Goal: Information Seeking & Learning: Find specific page/section

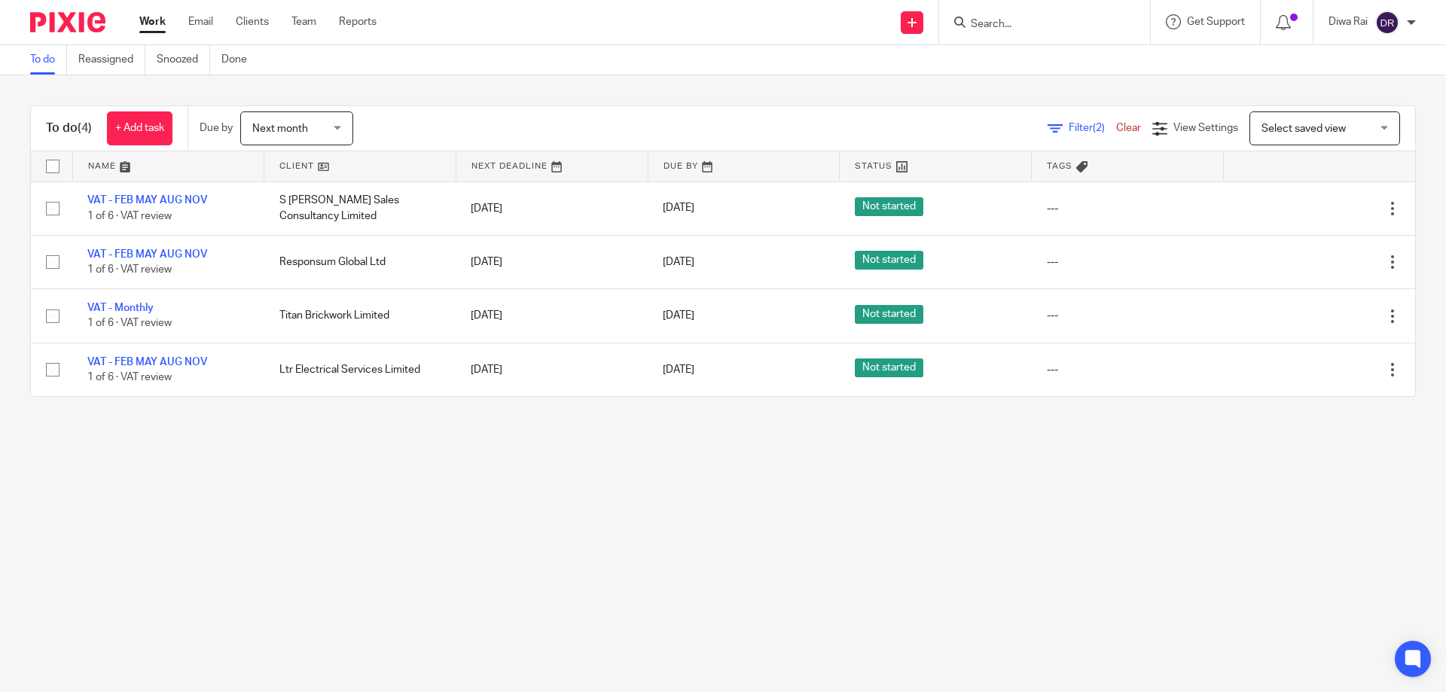
click at [1017, 34] on div at bounding box center [1044, 22] width 211 height 44
click at [1018, 32] on div at bounding box center [1044, 22] width 211 height 44
click at [1011, 23] on input "Search" at bounding box center [1037, 25] width 136 height 14
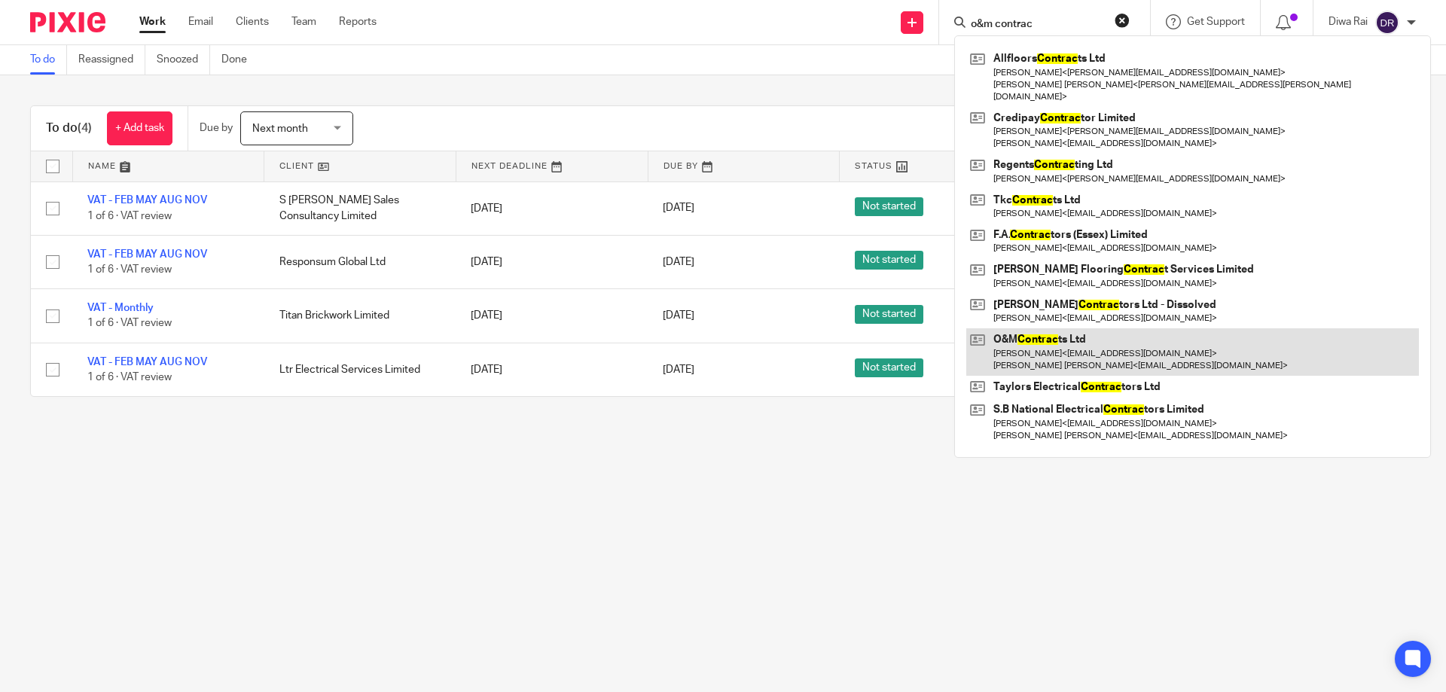
type input "o&m contrac"
click at [1052, 337] on link at bounding box center [1192, 351] width 453 height 47
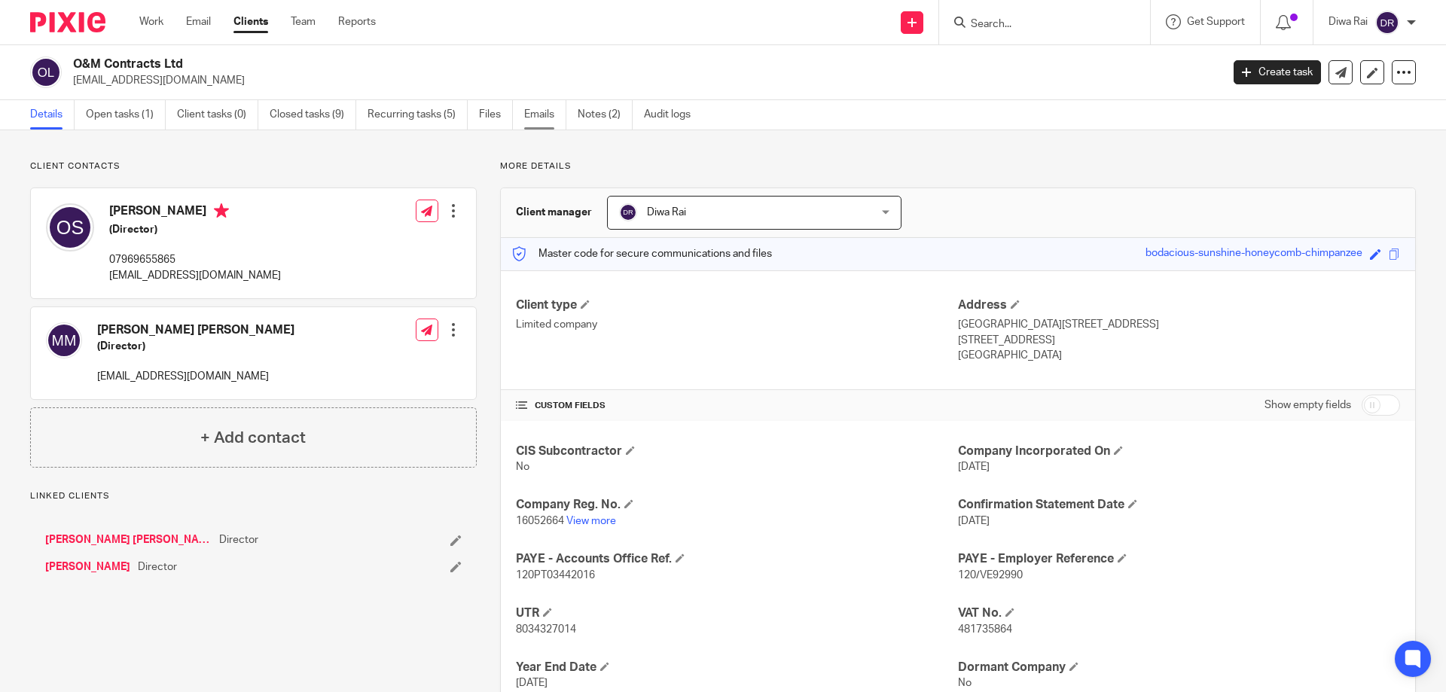
click at [545, 115] on link "Emails" at bounding box center [545, 114] width 42 height 29
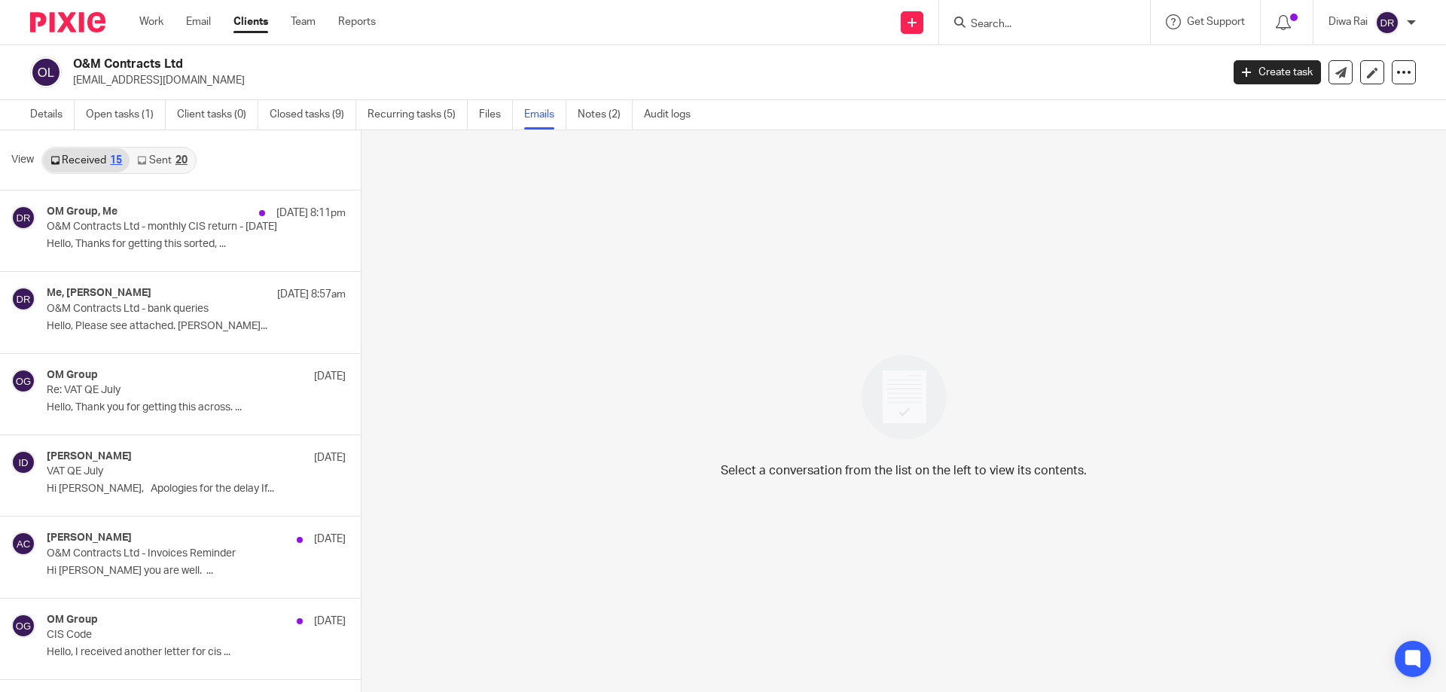
click at [159, 173] on div "Received 15 Sent 20" at bounding box center [118, 160] width 155 height 27
click at [165, 163] on link "Sent 20" at bounding box center [162, 160] width 65 height 24
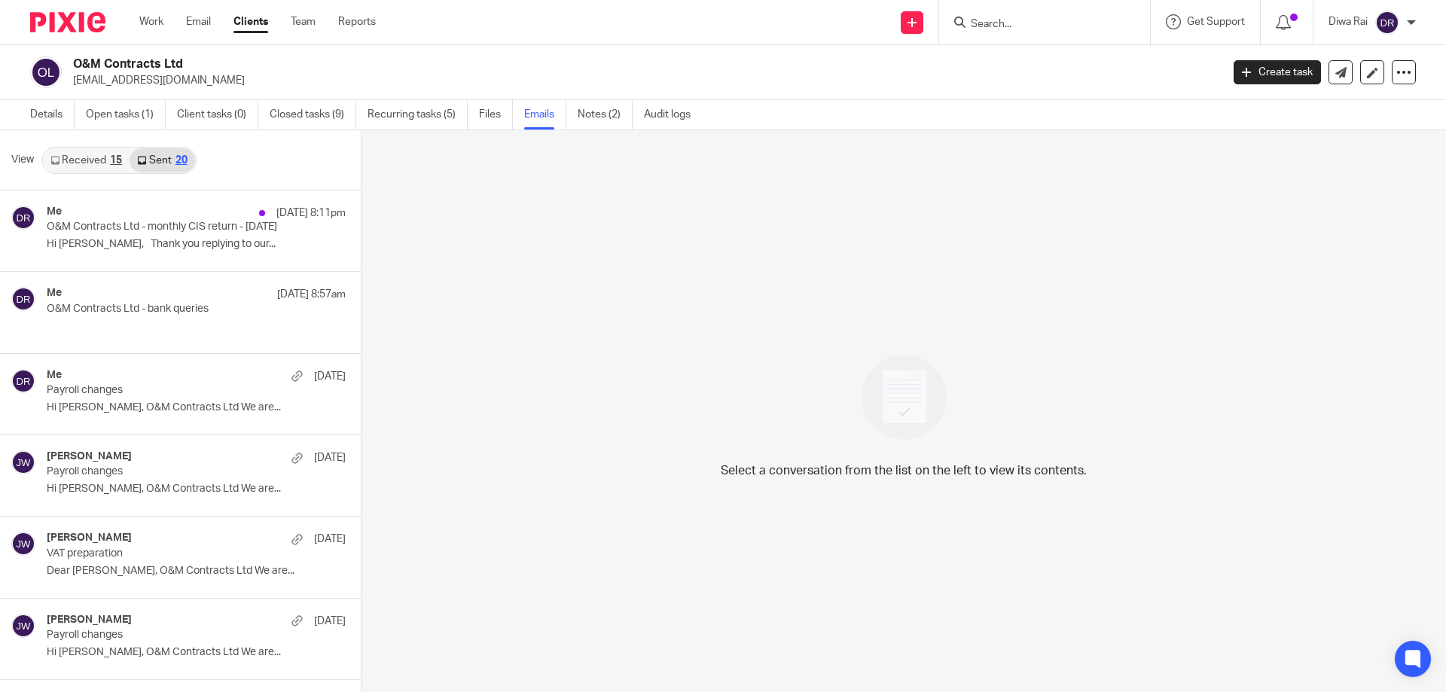
scroll to position [2, 0]
click at [162, 156] on link "Sent 20" at bounding box center [162, 158] width 65 height 24
click at [187, 243] on p "Hi Oliver, Thank you replying to our..." at bounding box center [174, 244] width 254 height 13
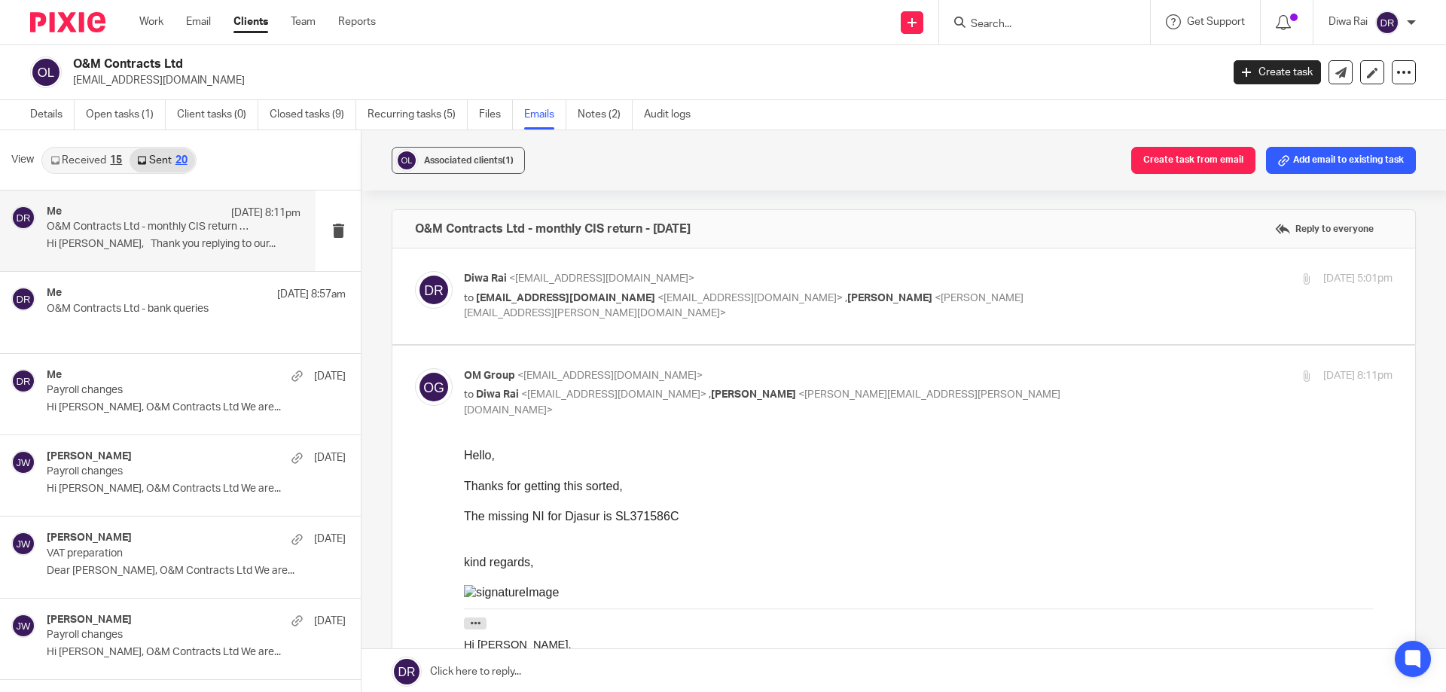
click at [559, 313] on div "Diwa Rai <diwa.rai@plan-a.co.uk> to info@omgroup.uk <info@omgroup.uk> , Ian Dou…" at bounding box center [904, 296] width 978 height 50
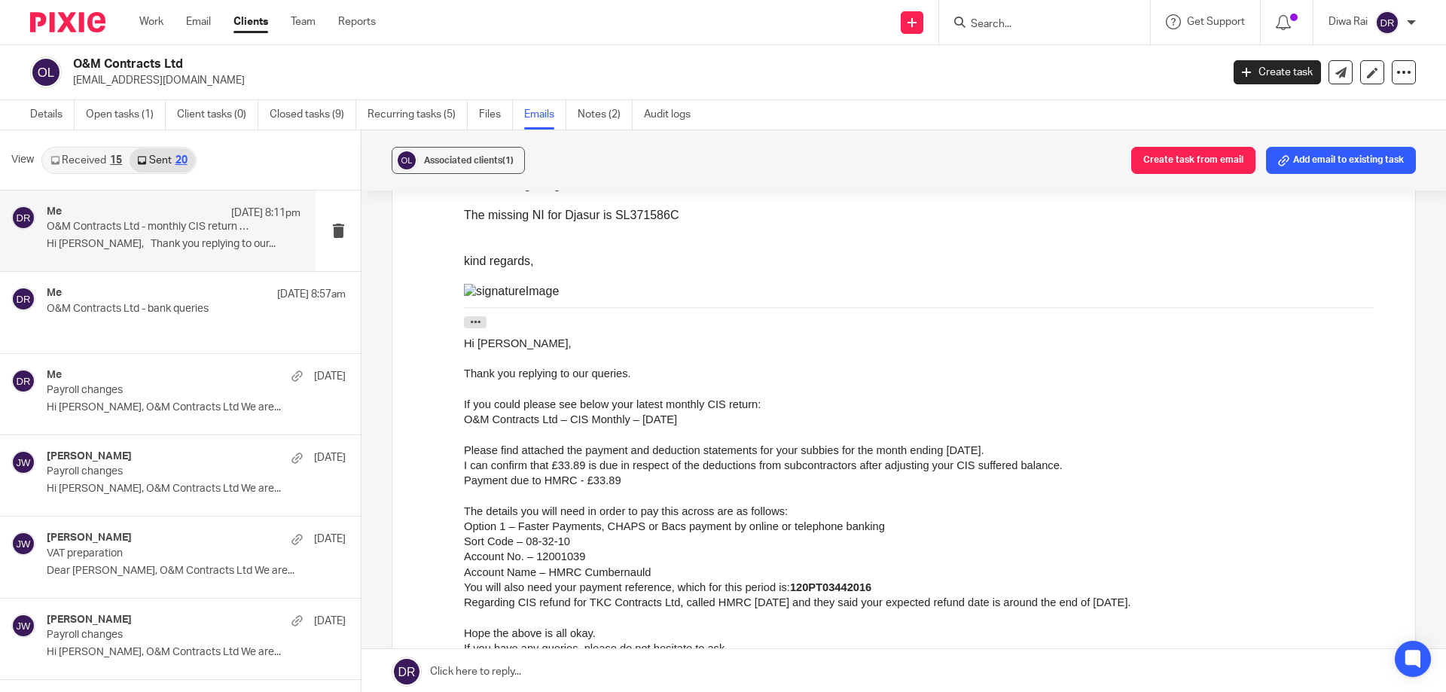
scroll to position [377, 0]
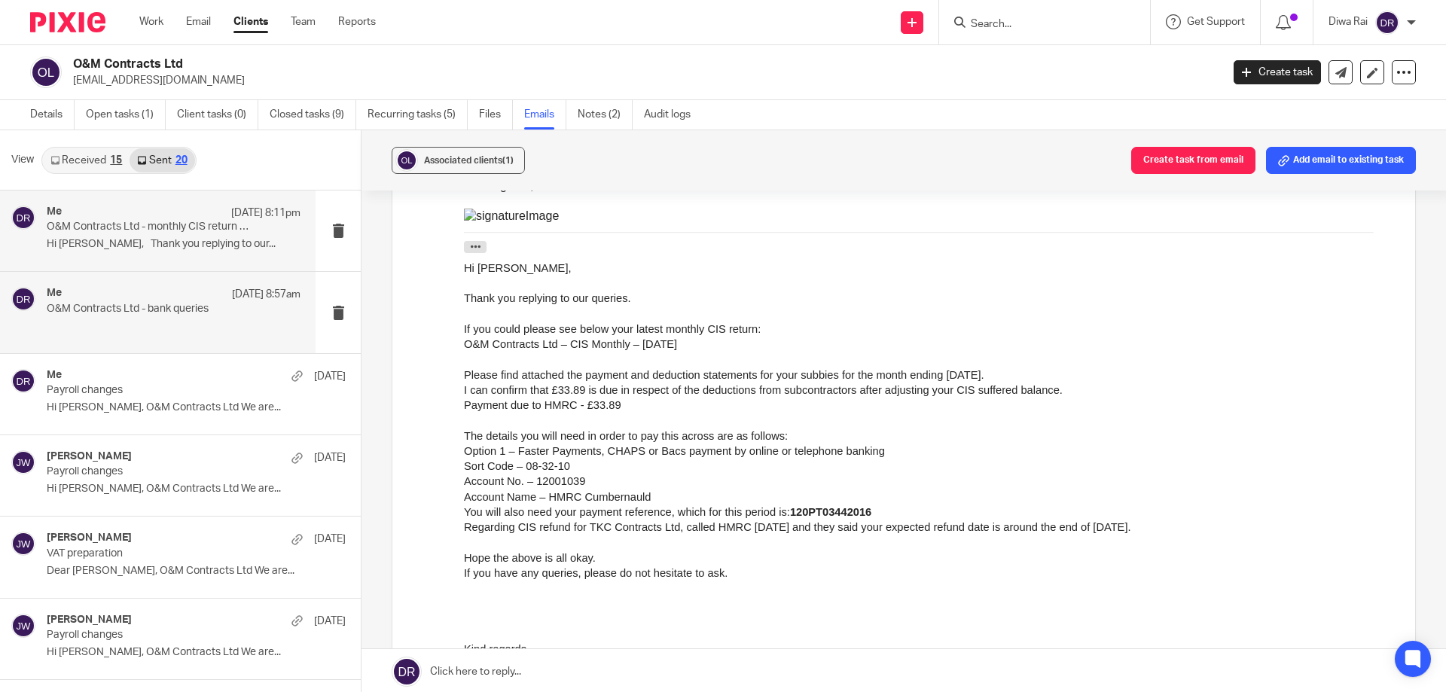
click at [143, 325] on p at bounding box center [174, 326] width 254 height 13
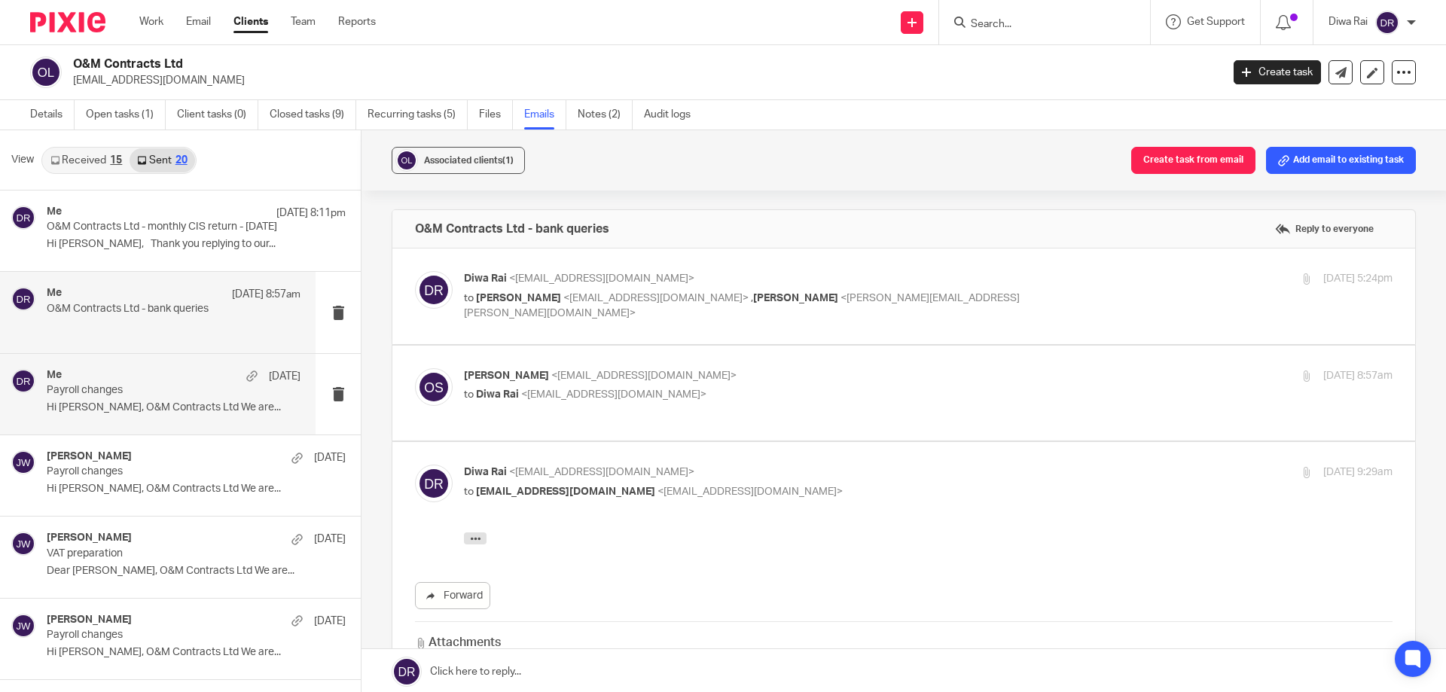
scroll to position [0, 0]
click at [140, 404] on p "Hi Oliver, O&M Contracts Ltd We are..." at bounding box center [174, 407] width 254 height 13
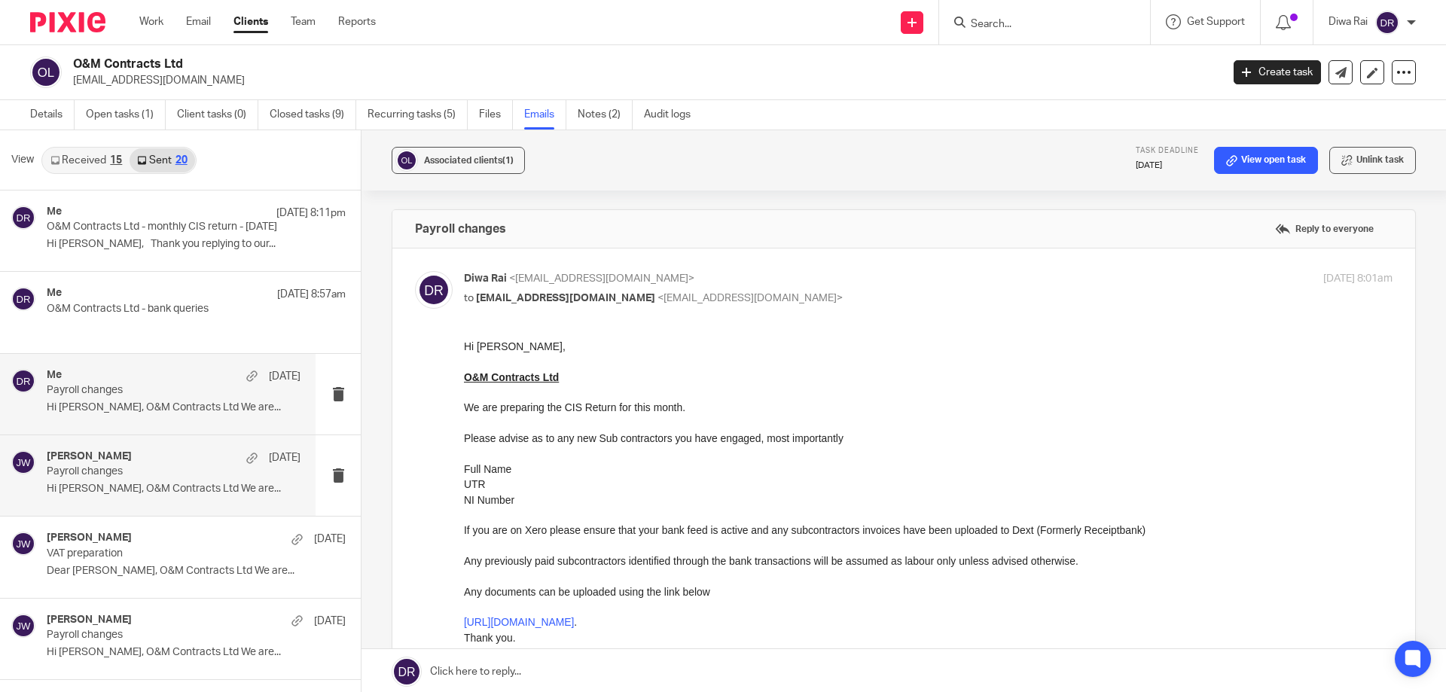
click at [160, 456] on div "Jaye Warren 6 Aug" at bounding box center [174, 457] width 254 height 15
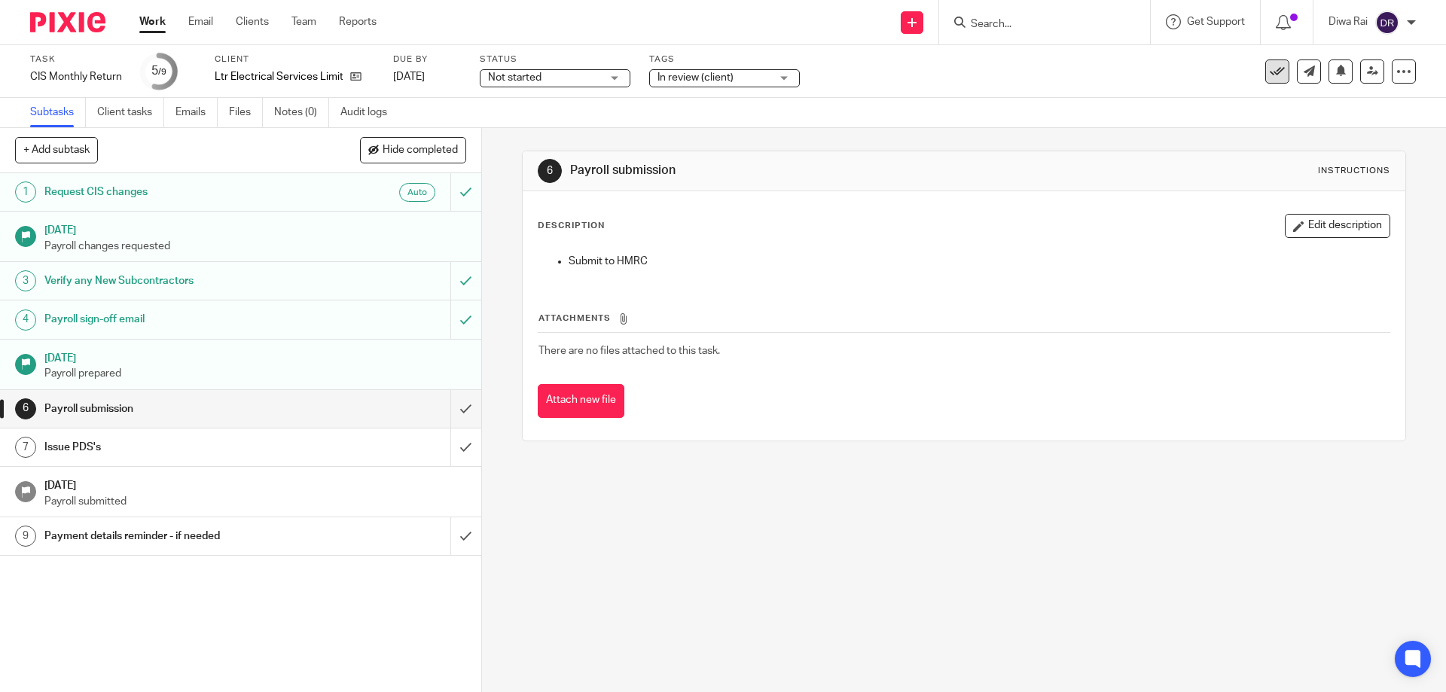
click at [1270, 67] on icon at bounding box center [1277, 71] width 15 height 15
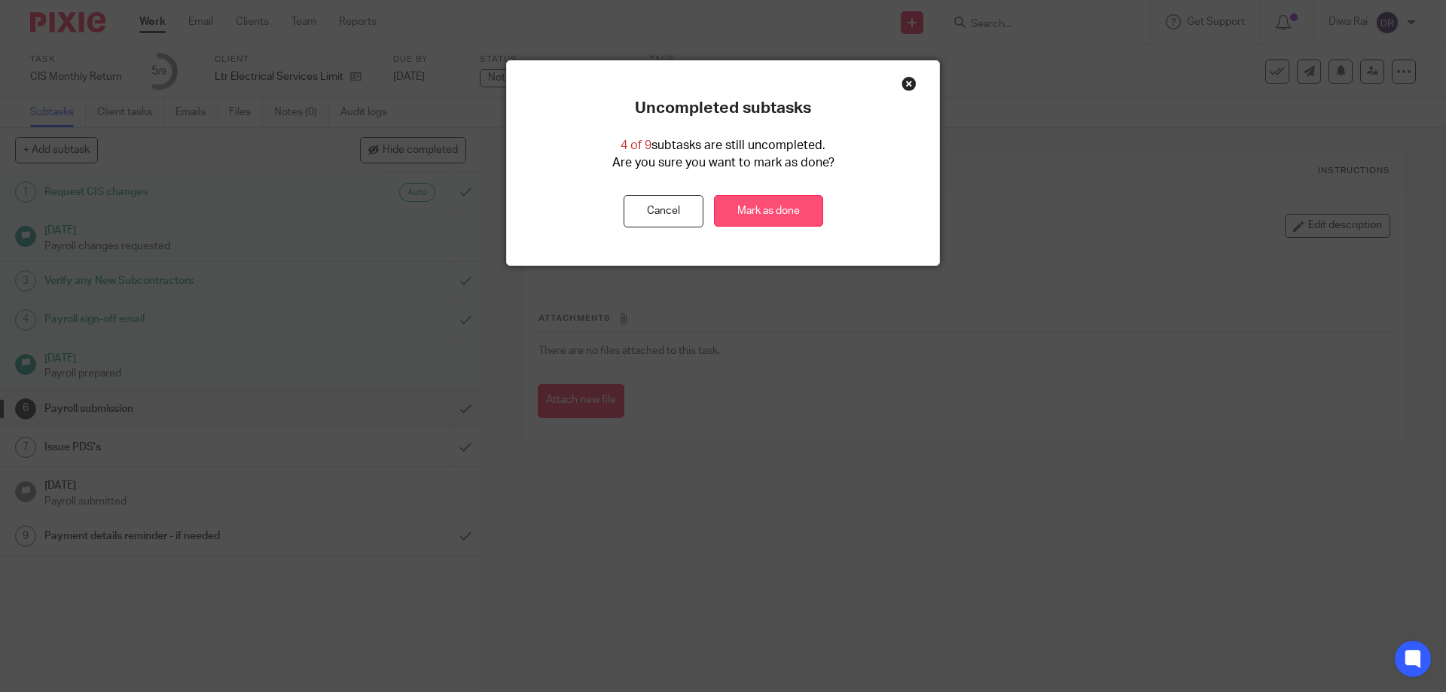
click at [757, 212] on link "Mark as done" at bounding box center [768, 211] width 109 height 32
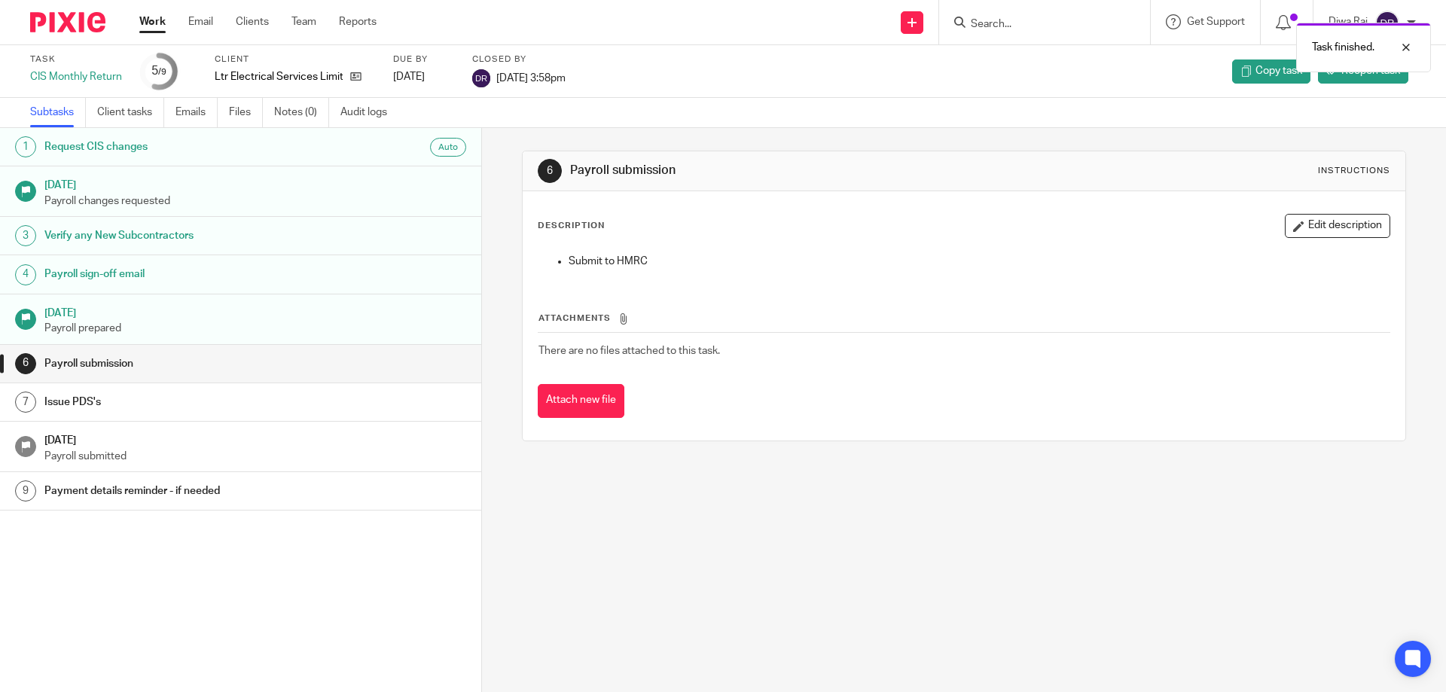
click at [1013, 18] on div "Task finished." at bounding box center [1077, 43] width 708 height 57
click at [1009, 25] on div "Task finished." at bounding box center [1077, 43] width 708 height 57
click at [992, 26] on div "Task finished." at bounding box center [1077, 43] width 708 height 57
click at [992, 26] on input "Search" at bounding box center [1037, 25] width 136 height 14
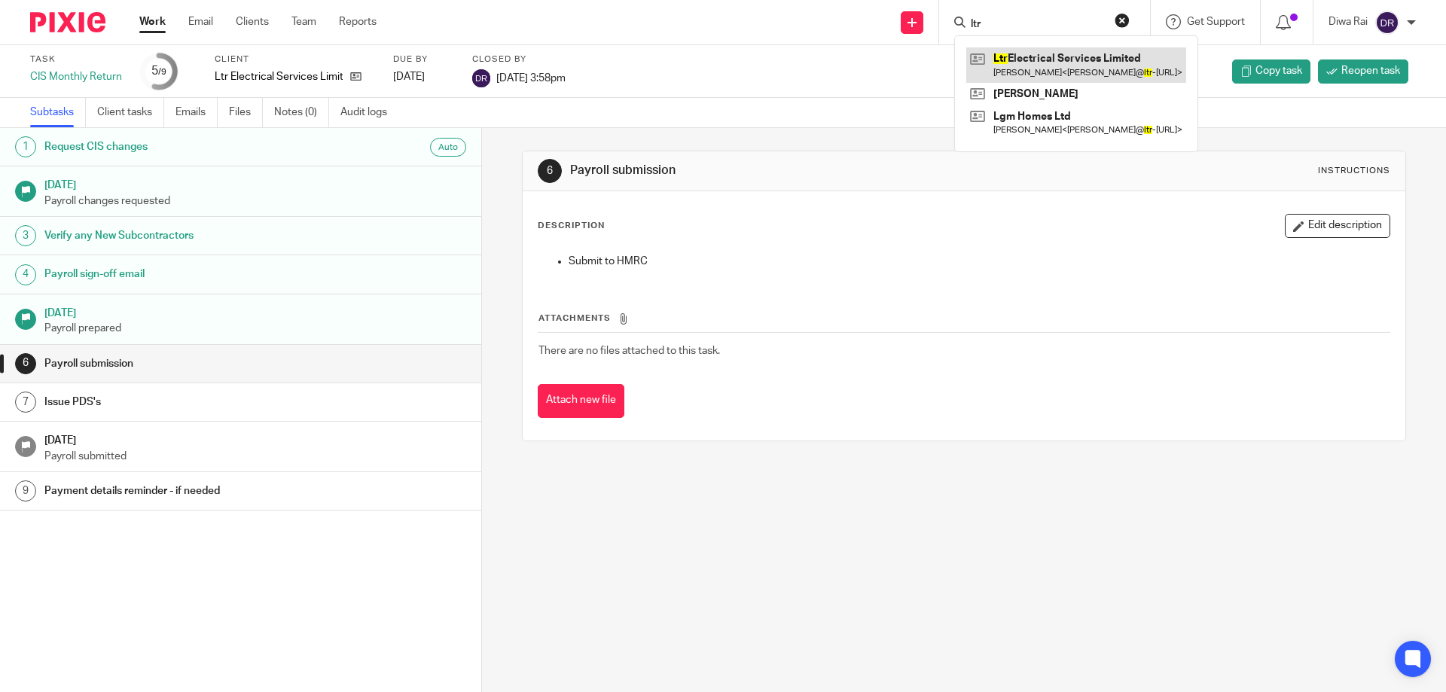
type input "ltr"
click at [1031, 66] on link at bounding box center [1076, 64] width 220 height 35
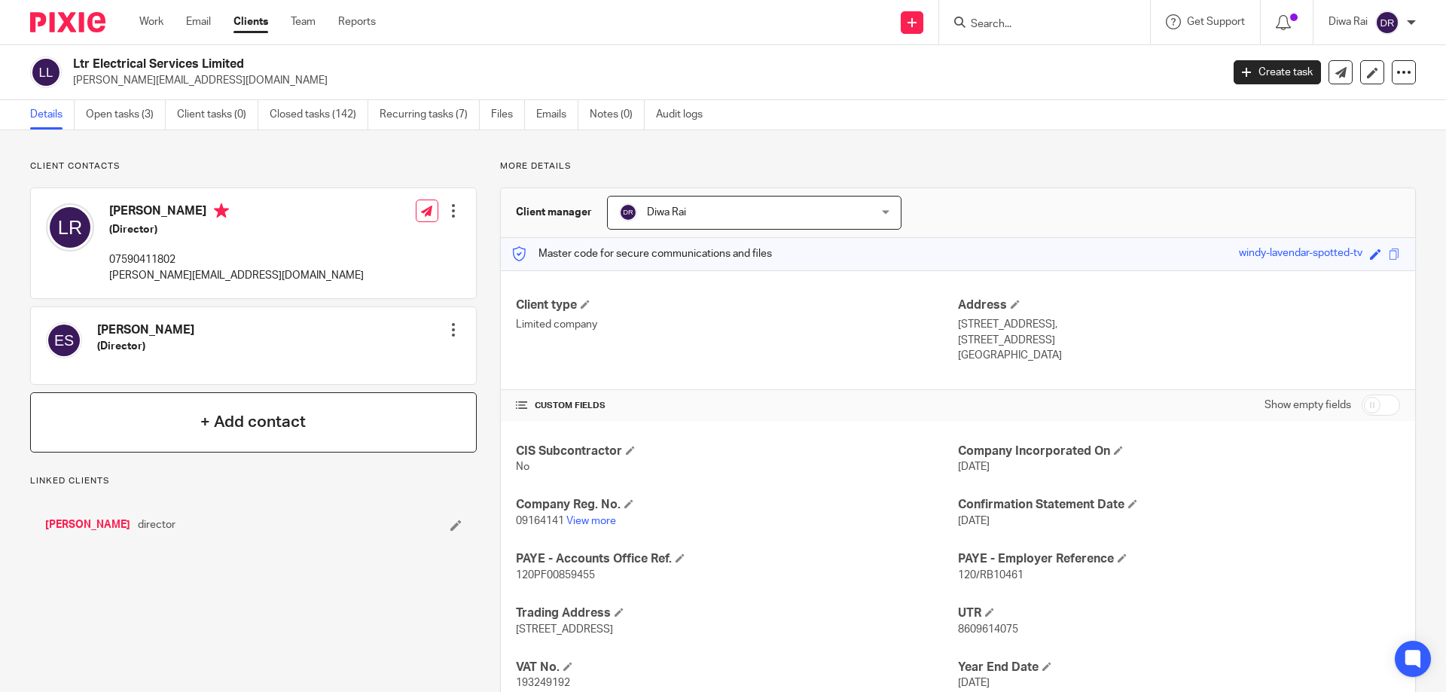
scroll to position [106, 0]
